Goal: Task Accomplishment & Management: Complete application form

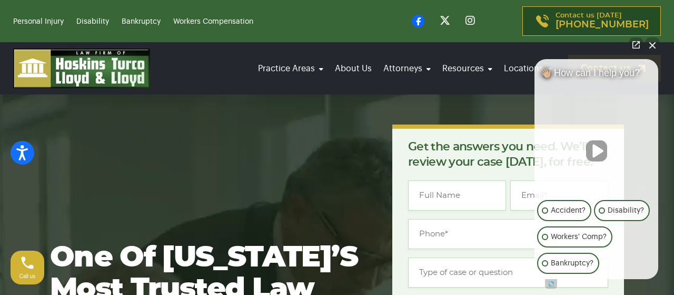
scroll to position [14, 0]
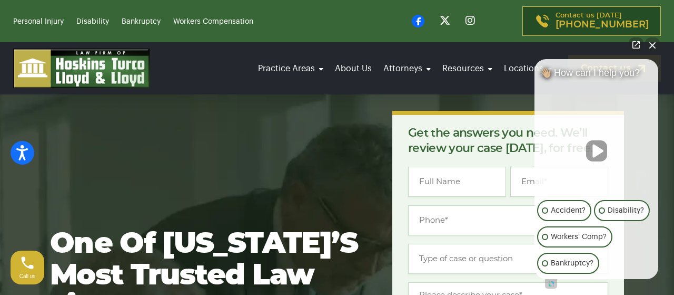
click at [655, 42] on button "Close Intaker Chat Widget" at bounding box center [652, 44] width 15 height 15
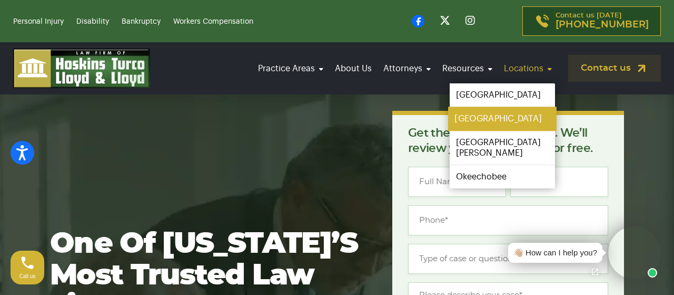
click at [504, 107] on link "[GEOGRAPHIC_DATA]" at bounding box center [502, 119] width 109 height 24
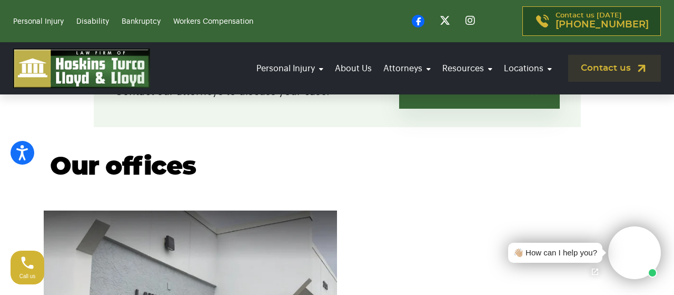
scroll to position [295, 0]
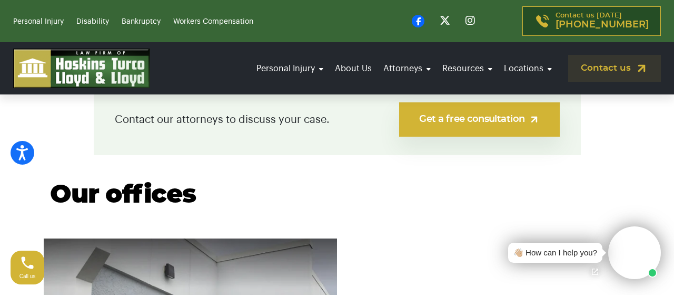
click at [472, 119] on link "Get a free consultation" at bounding box center [479, 119] width 160 height 34
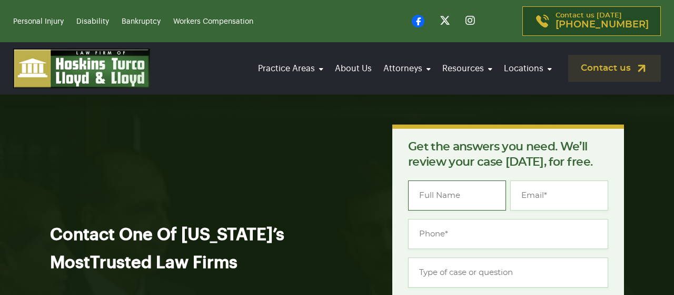
click at [414, 180] on input "Name *" at bounding box center [457, 195] width 98 height 30
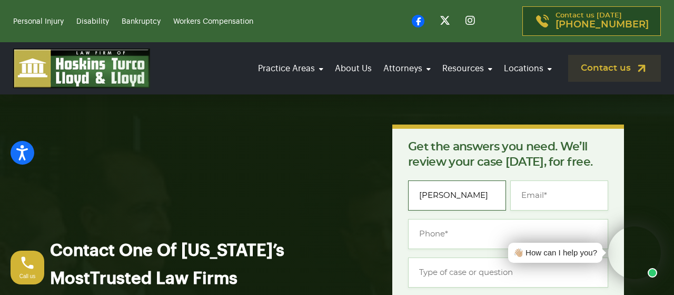
type input "[PERSON_NAME]"
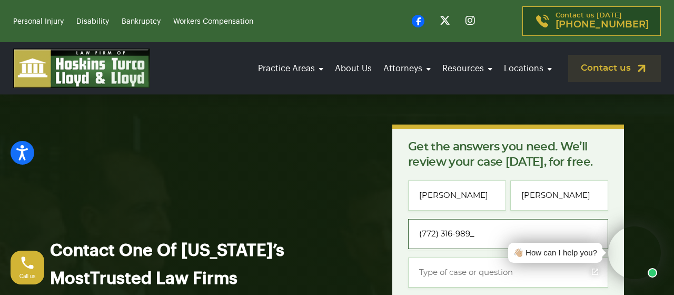
type input "[PHONE_NUMBER]"
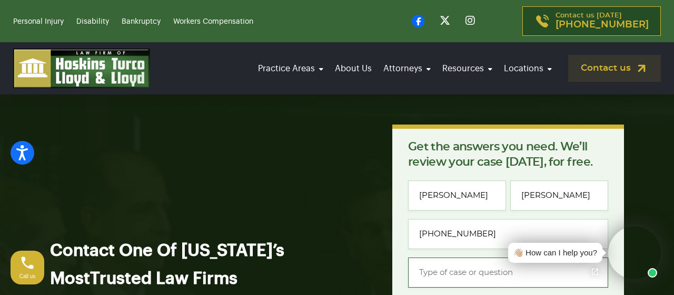
click at [411, 257] on input "Type of case or question *" at bounding box center [508, 272] width 200 height 30
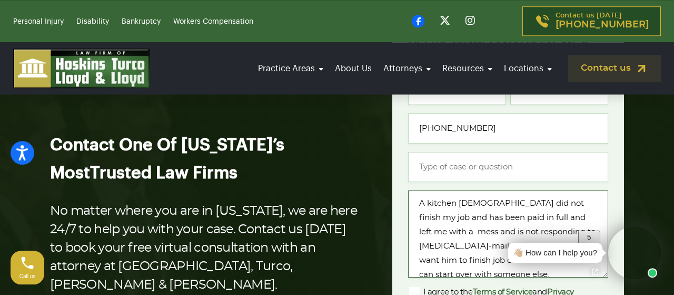
scroll to position [123, 0]
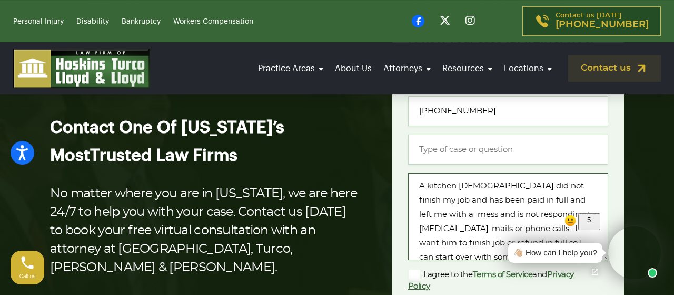
type textarea "A kitchen [DEMOGRAPHIC_DATA] did not finish my job and has been paid in full an…"
click at [411, 268] on label "I agree to the Terms of Service and Privacy Policy" at bounding box center [499, 279] width 183 height 23
click at [0, 0] on input "I agree to the Terms of Service and Privacy Policy" at bounding box center [0, 0] width 0 height 0
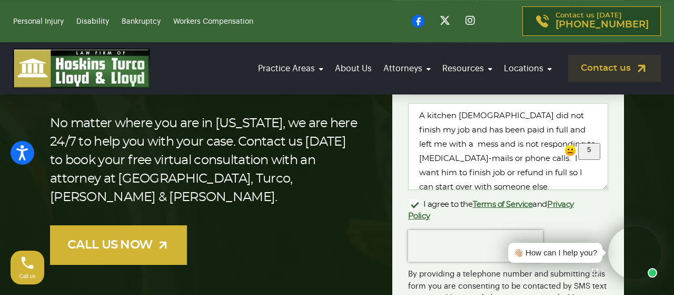
scroll to position [221, 0]
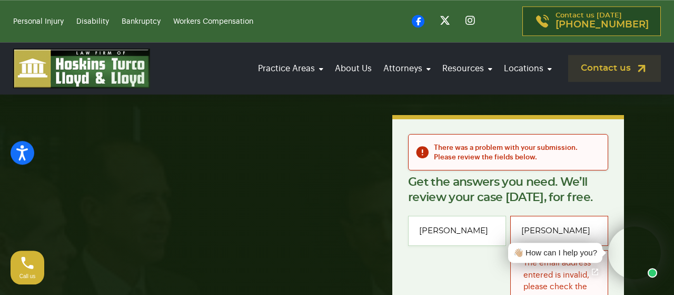
scroll to position [14, 0]
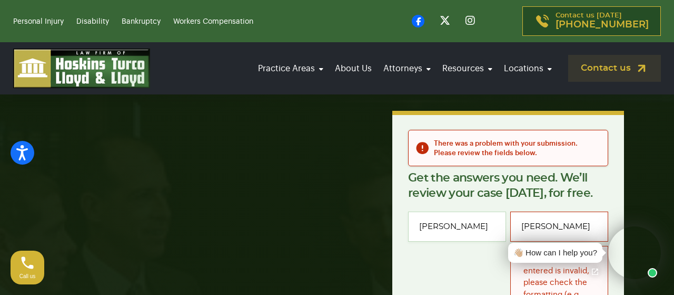
click at [526, 246] on div "The email address entered is invalid, please check the formatting (e.g. [EMAIL_…" at bounding box center [560, 289] width 98 height 86
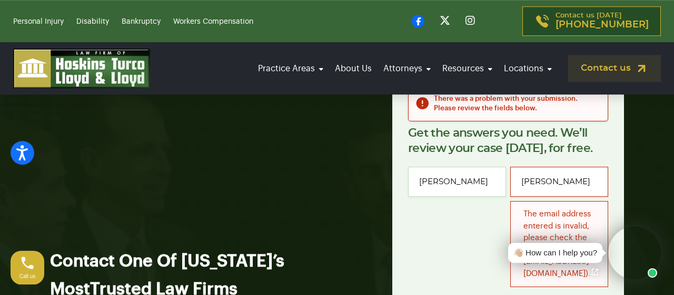
scroll to position [63, 0]
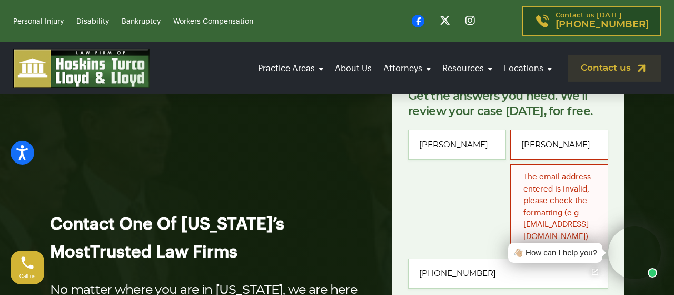
scroll to position [98, 0]
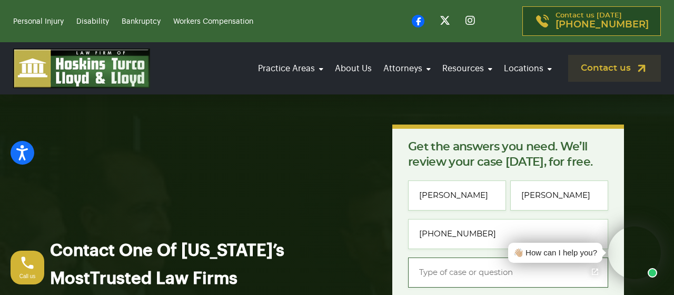
click at [415, 257] on input "Type of case or question *" at bounding box center [508, 272] width 200 height 30
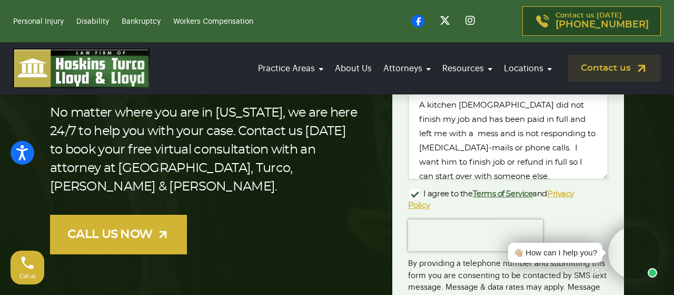
scroll to position [232, 0]
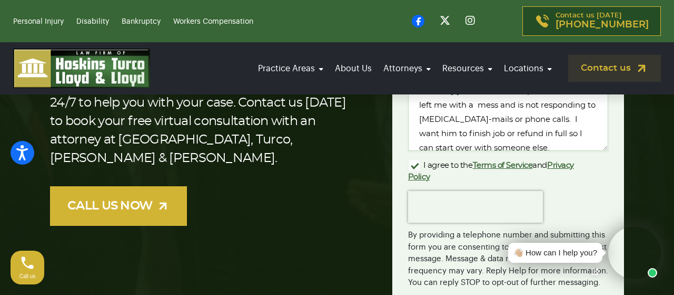
type input "House job not completed"
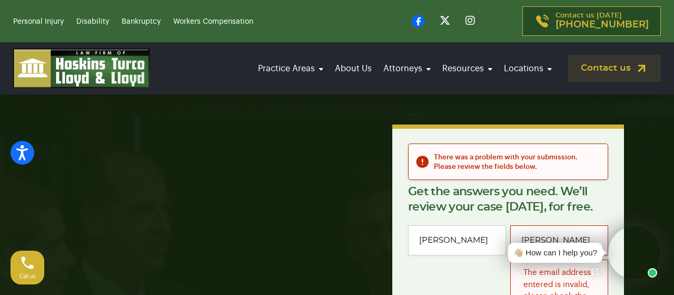
scroll to position [7, 0]
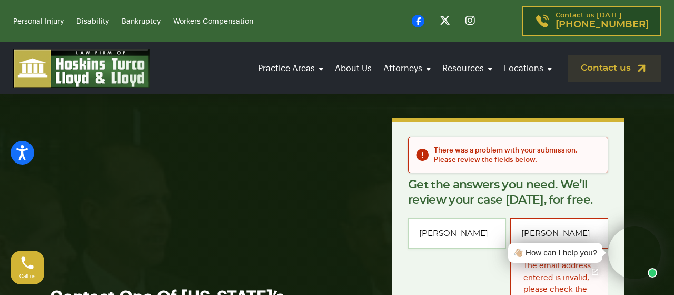
click at [21, 266] on div "Call us" at bounding box center [28, 267] width 34 height 34
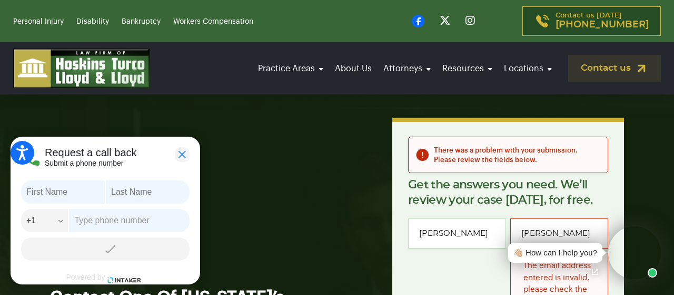
click at [28, 184] on input "text" at bounding box center [63, 191] width 84 height 23
type input "[PERSON_NAME]"
select select "+1"
click at [75, 223] on input "text" at bounding box center [129, 220] width 121 height 23
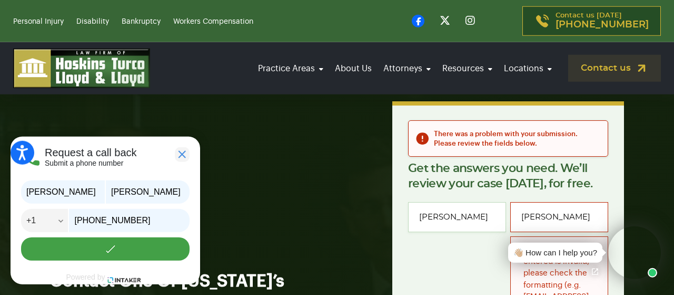
scroll to position [28, 0]
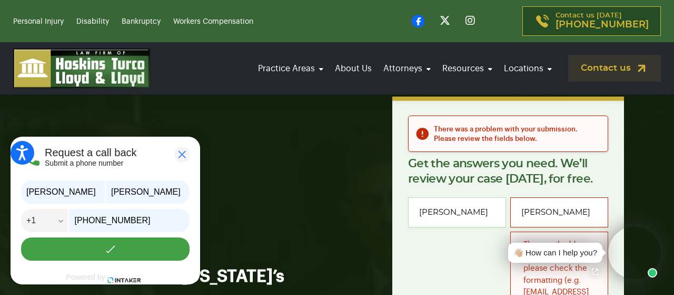
type input "[PHONE_NUMBER]"
click at [103, 250] on button "Call" at bounding box center [105, 248] width 169 height 23
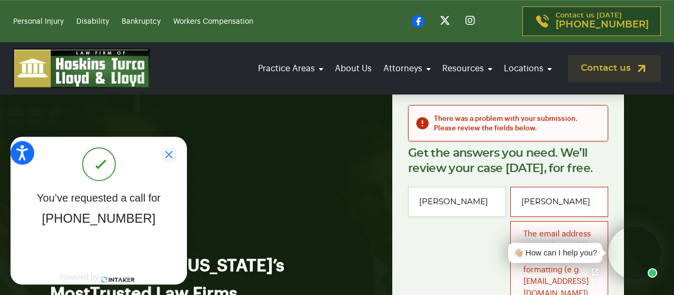
scroll to position [42, 0]
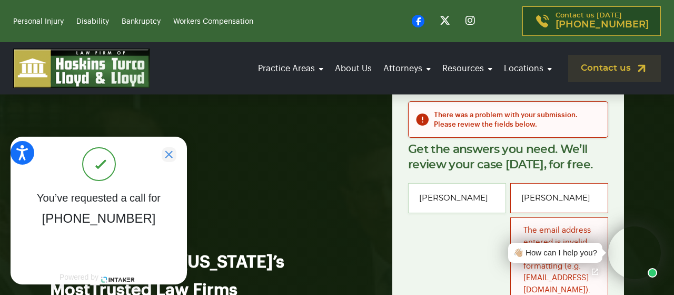
click at [528, 217] on div "The email address entered is invalid, please check the formatting (e.g. [EMAIL_…" at bounding box center [560, 260] width 98 height 86
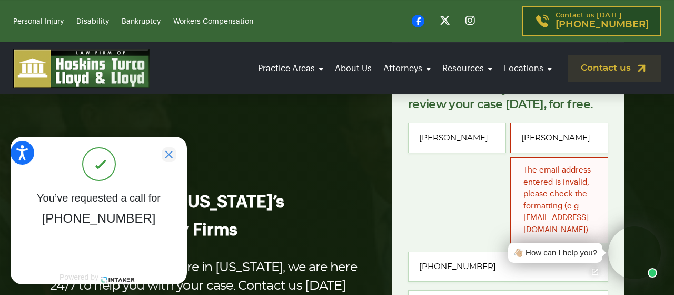
scroll to position [98, 0]
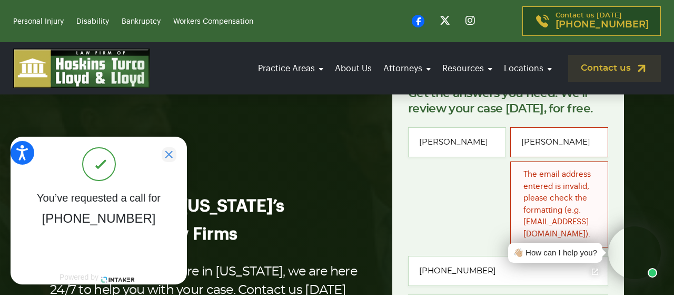
click at [629, 255] on video at bounding box center [635, 252] width 53 height 53
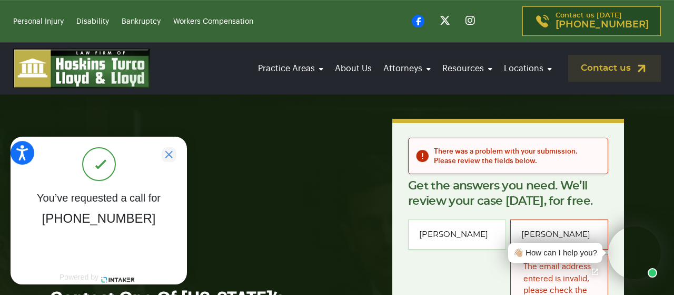
scroll to position [0, 0]
